Goal: Find specific page/section: Find specific page/section

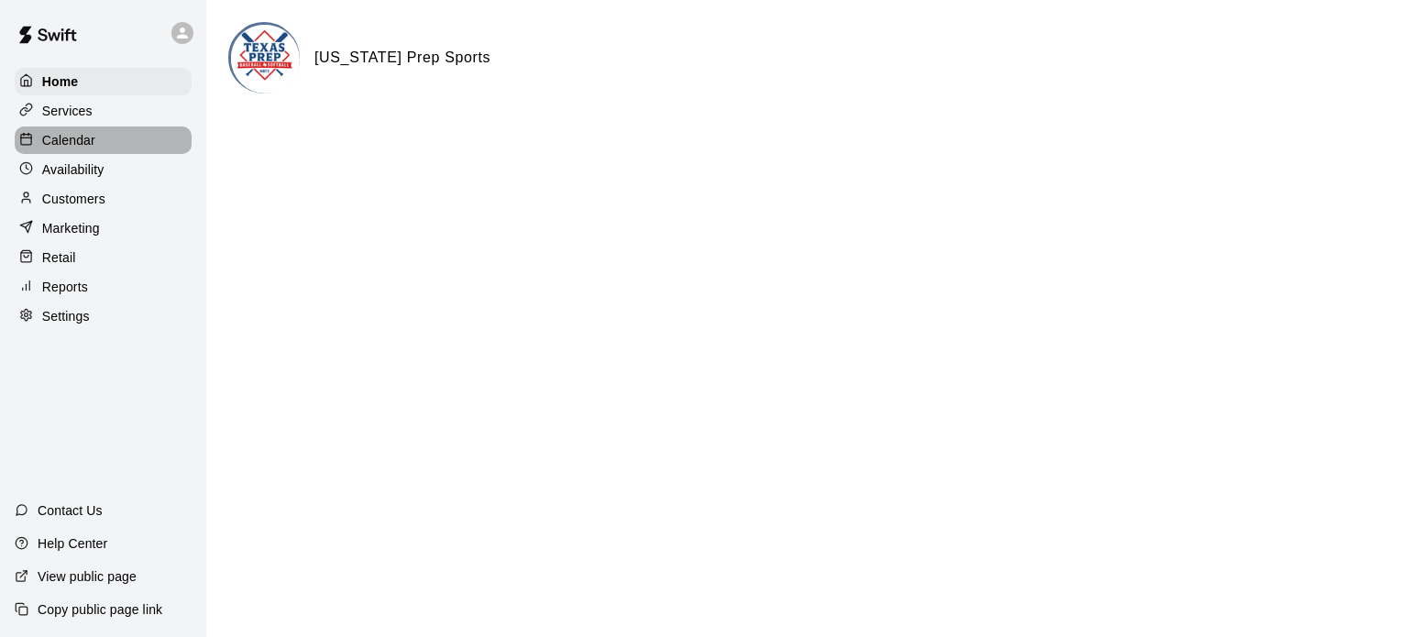
click at [92, 144] on p "Calendar" at bounding box center [68, 140] width 53 height 18
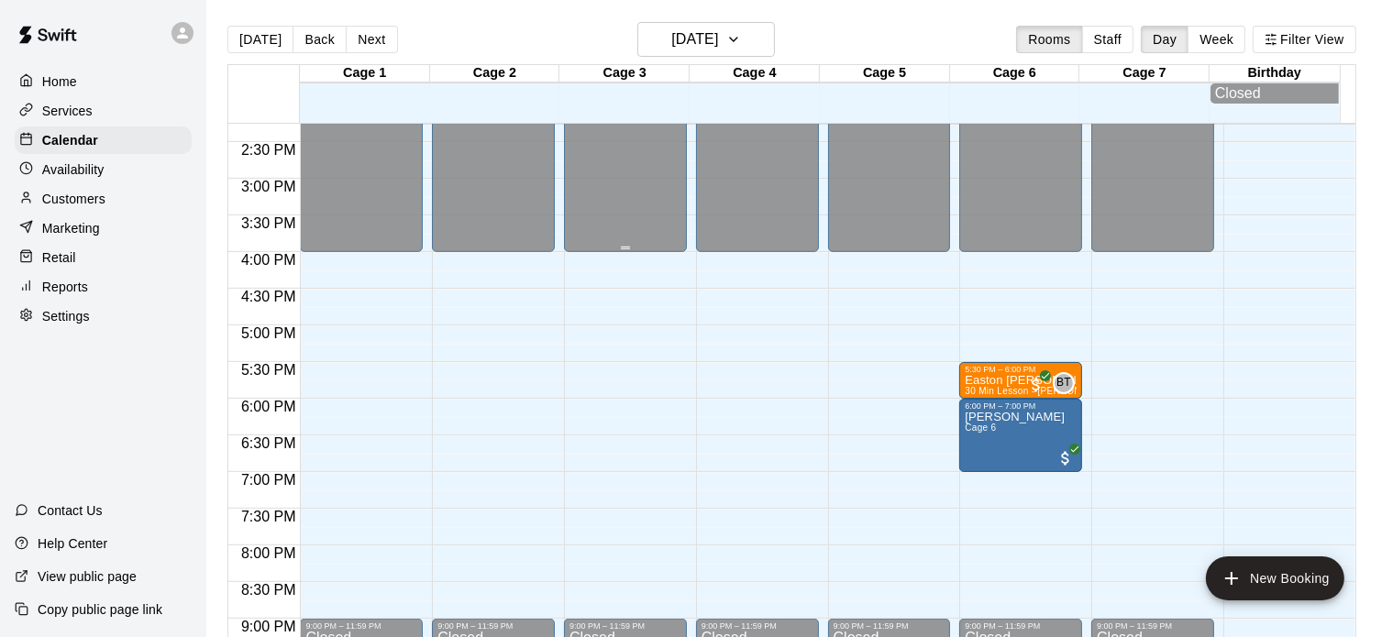
scroll to position [1149, 0]
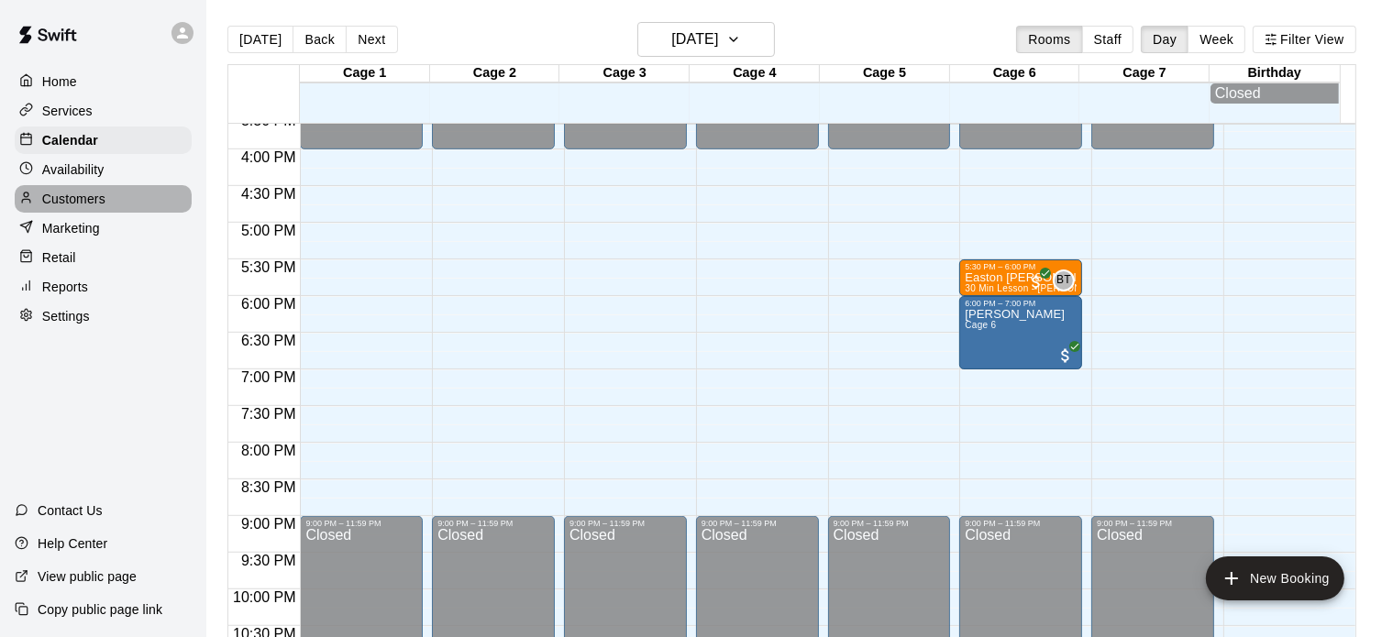
click at [103, 198] on p "Customers" at bounding box center [73, 199] width 63 height 18
